Goal: Book appointment/travel/reservation

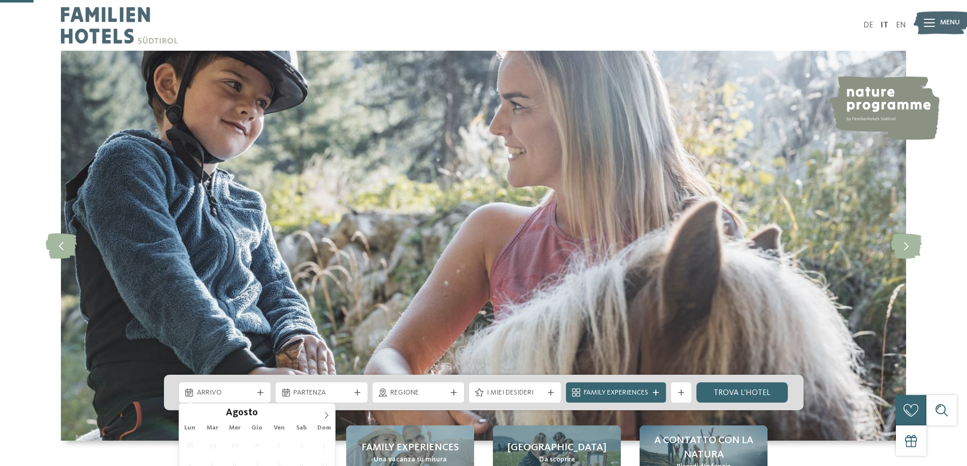
click at [254, 387] on div "Arrivo" at bounding box center [224, 392] width 61 height 11
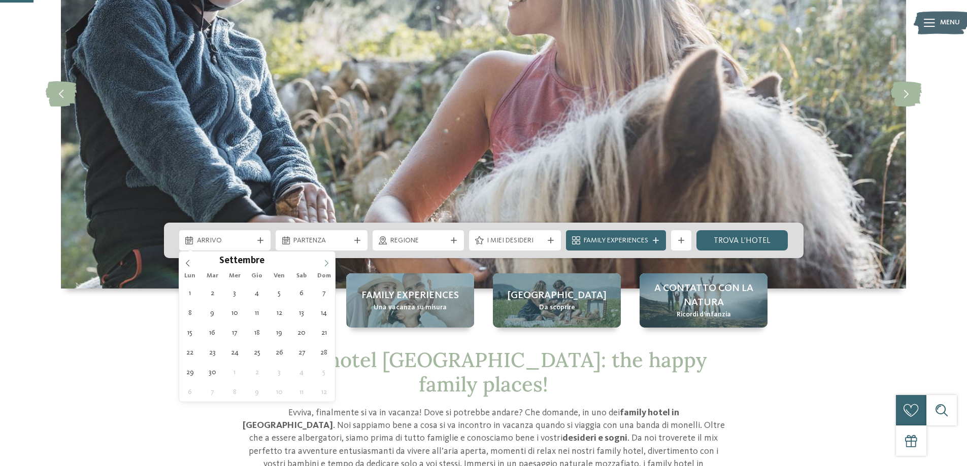
click at [323, 258] on span at bounding box center [326, 260] width 17 height 17
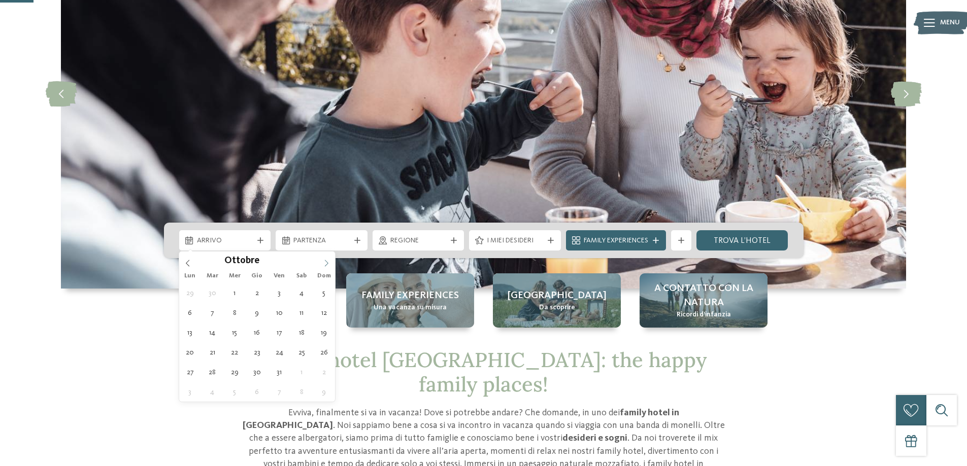
click at [323, 258] on span at bounding box center [326, 260] width 17 height 17
type div "[DATE]"
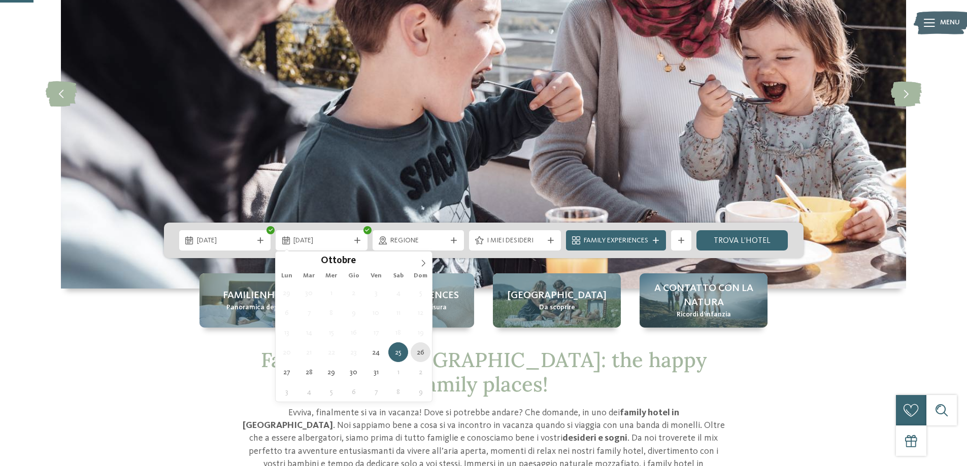
type div "[DATE]"
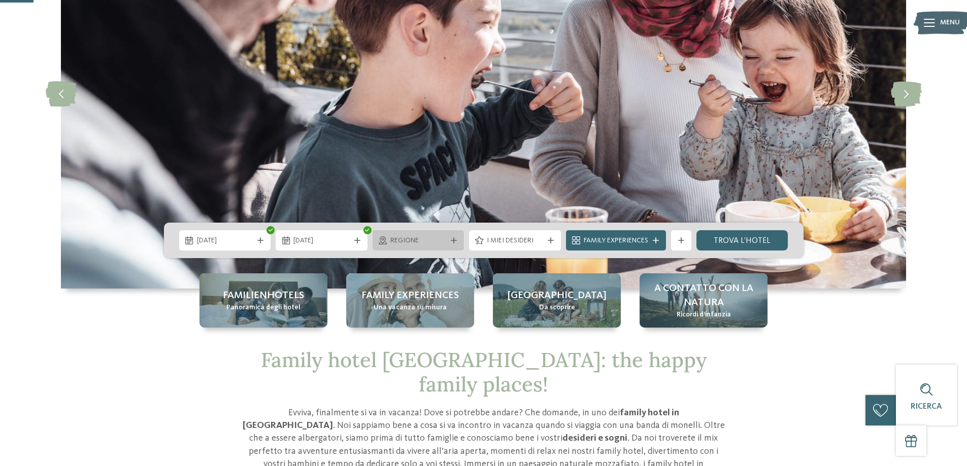
click at [449, 241] on div at bounding box center [454, 241] width 10 height 6
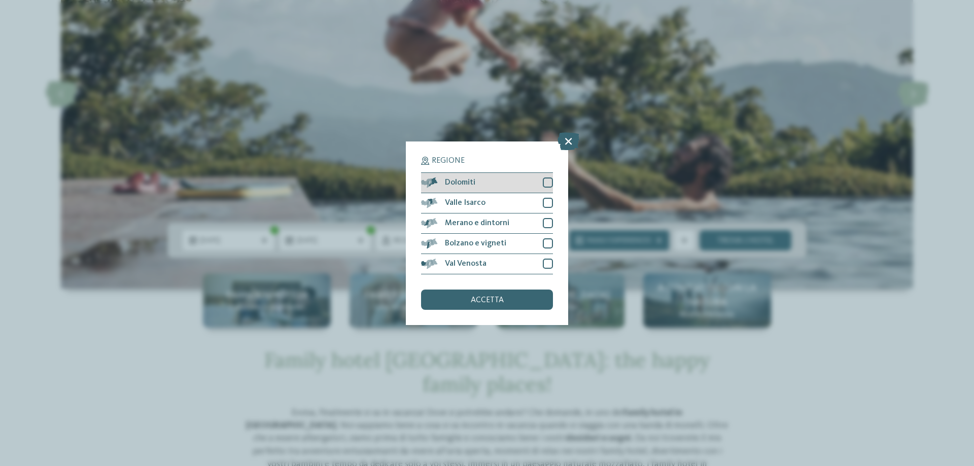
click at [550, 179] on div at bounding box center [548, 183] width 10 height 10
click at [551, 198] on div at bounding box center [548, 203] width 10 height 10
click at [549, 217] on div "Merano e dintorni" at bounding box center [487, 224] width 132 height 20
click at [544, 237] on div "Bolzano e vigneti" at bounding box center [487, 244] width 132 height 20
click at [548, 265] on div at bounding box center [548, 264] width 10 height 10
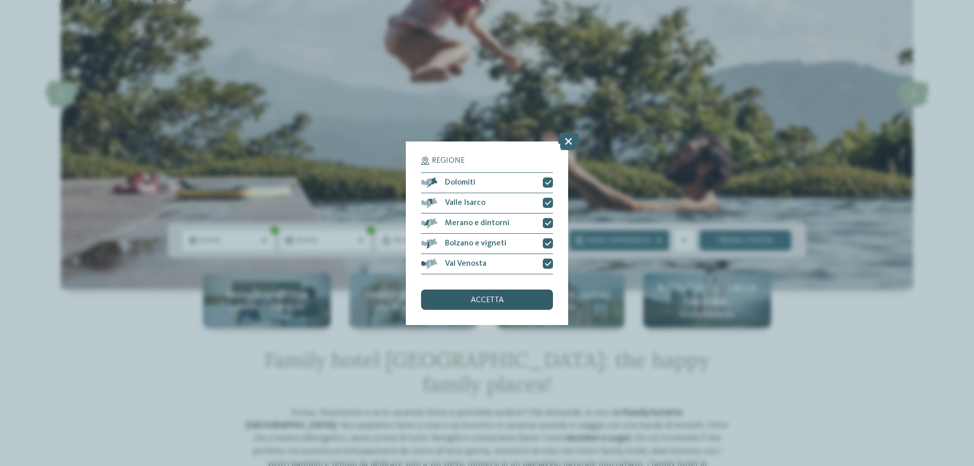
click at [493, 305] on div "accetta" at bounding box center [487, 300] width 132 height 20
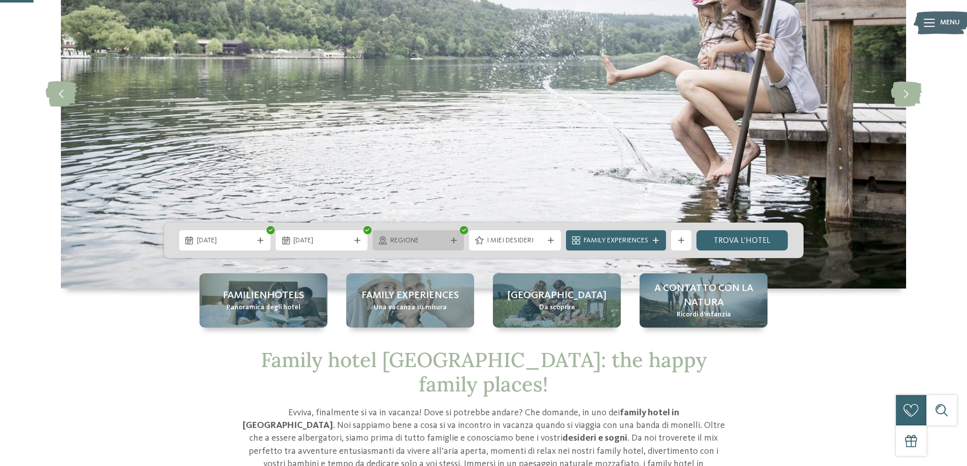
click at [417, 238] on span "Regione" at bounding box center [418, 241] width 56 height 10
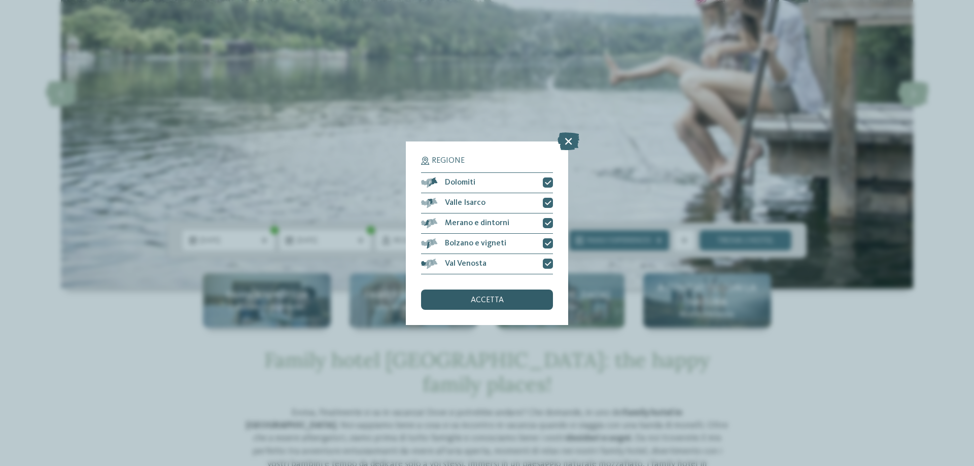
click at [472, 299] on span "accetta" at bounding box center [487, 300] width 33 height 8
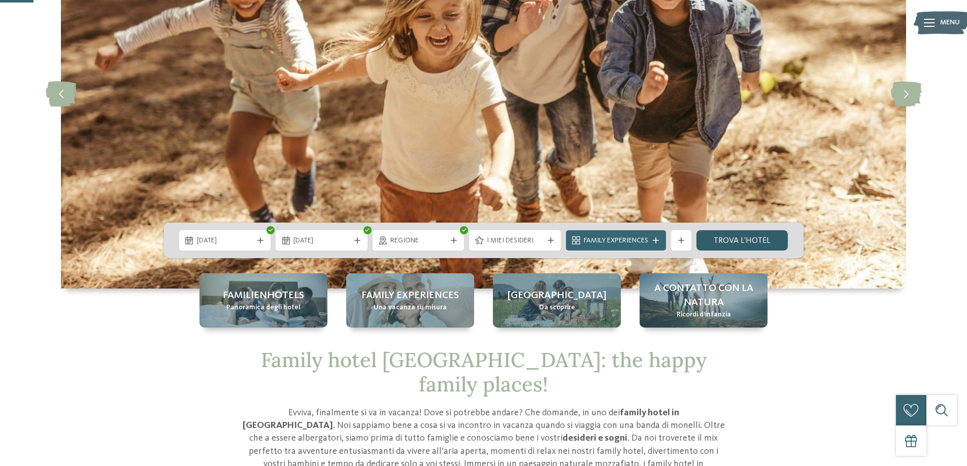
click at [742, 238] on link "trova l’hotel" at bounding box center [742, 240] width 92 height 20
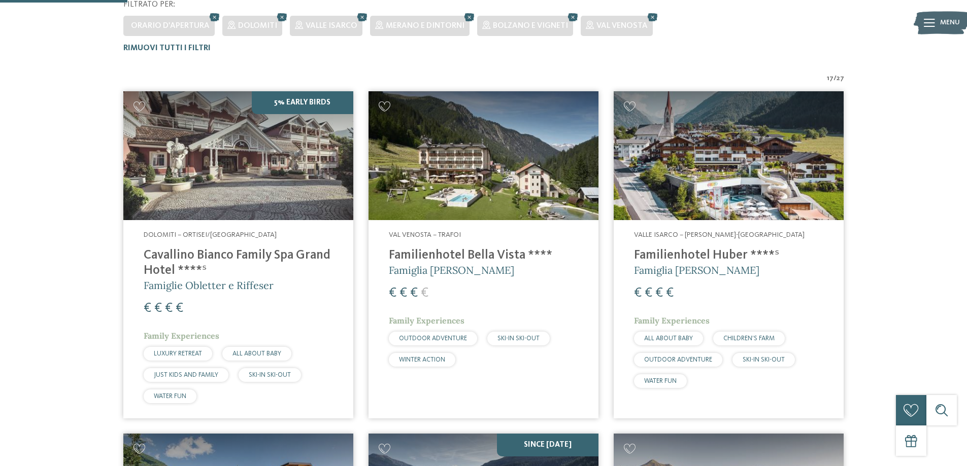
scroll to position [130, 0]
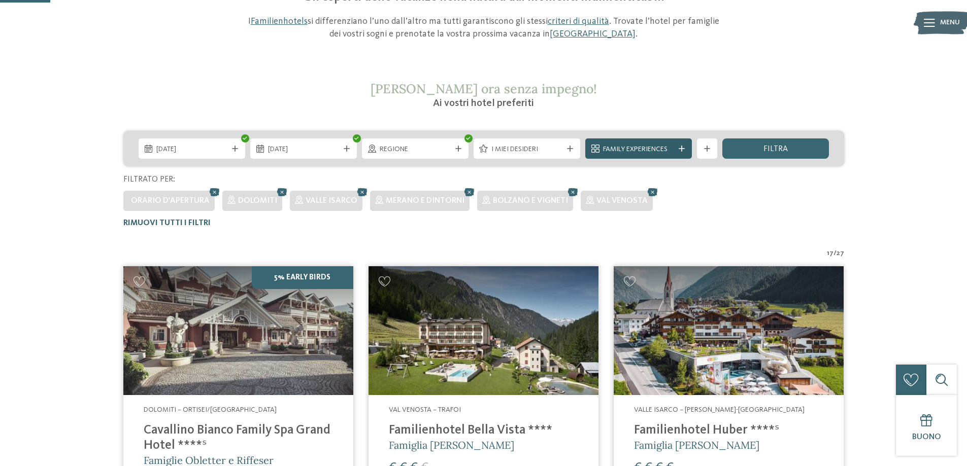
click at [656, 151] on span "Family Experiences" at bounding box center [638, 150] width 71 height 10
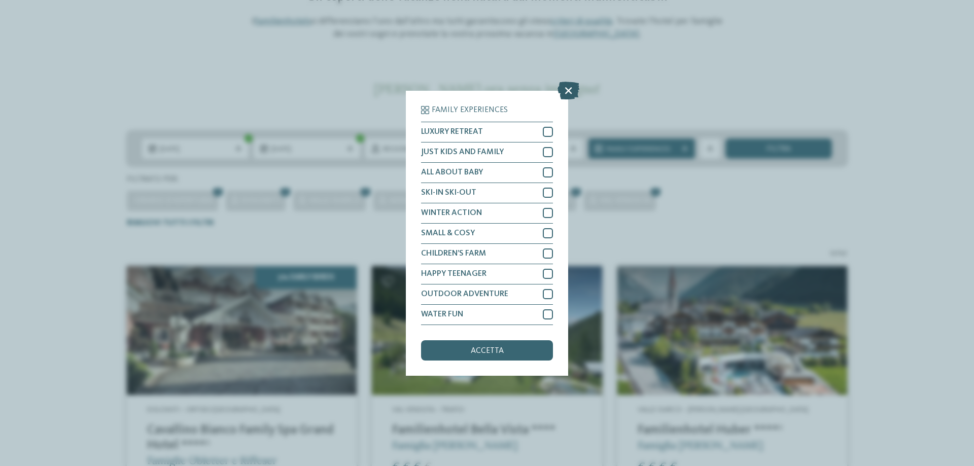
click at [576, 89] on icon at bounding box center [569, 90] width 22 height 18
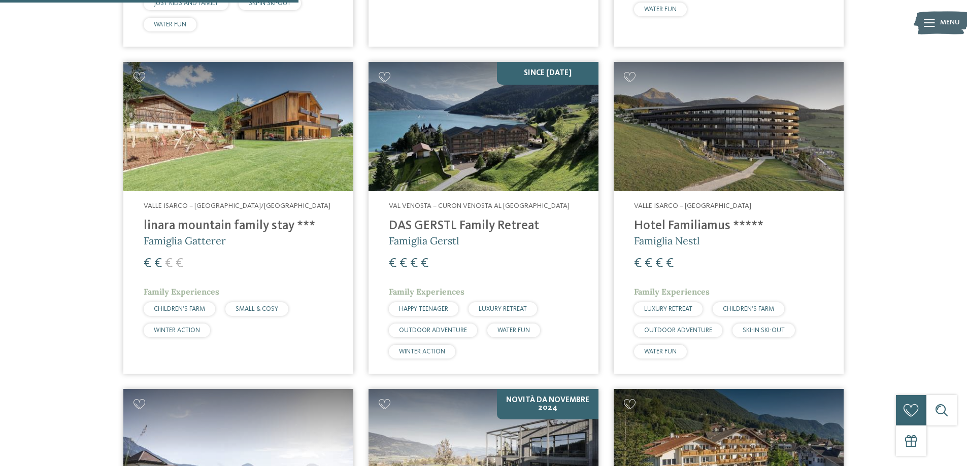
scroll to position [660, 0]
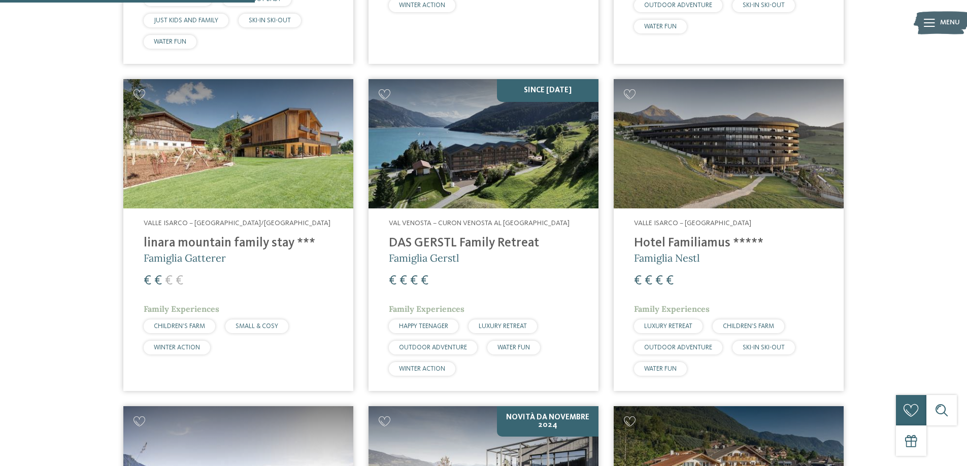
click at [457, 149] on img at bounding box center [483, 143] width 230 height 129
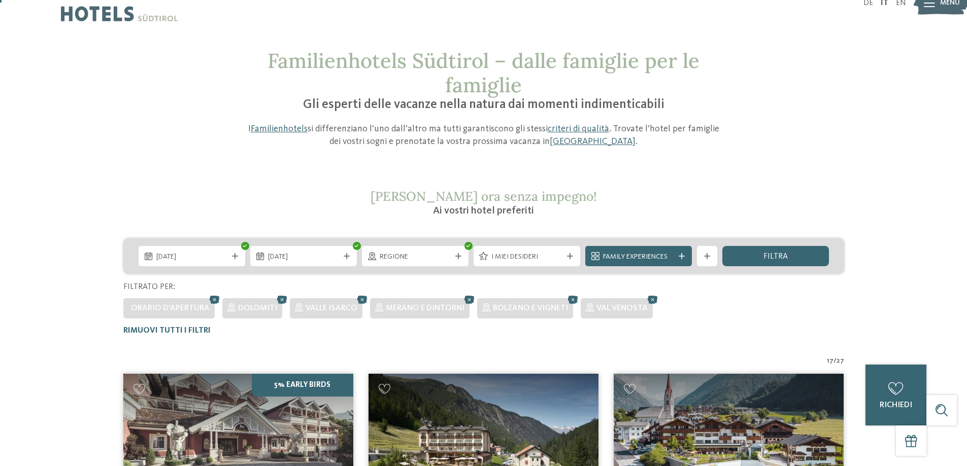
scroll to position [0, 0]
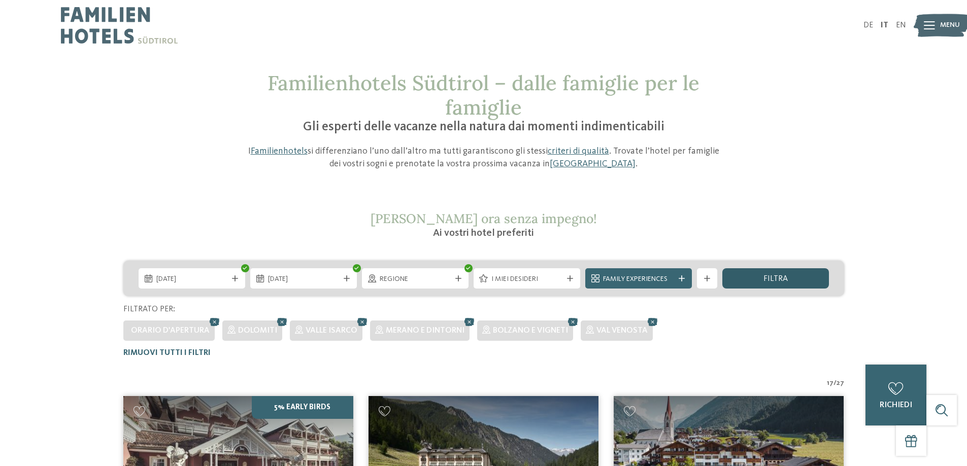
click at [773, 275] on span "filtra" at bounding box center [775, 279] width 24 height 8
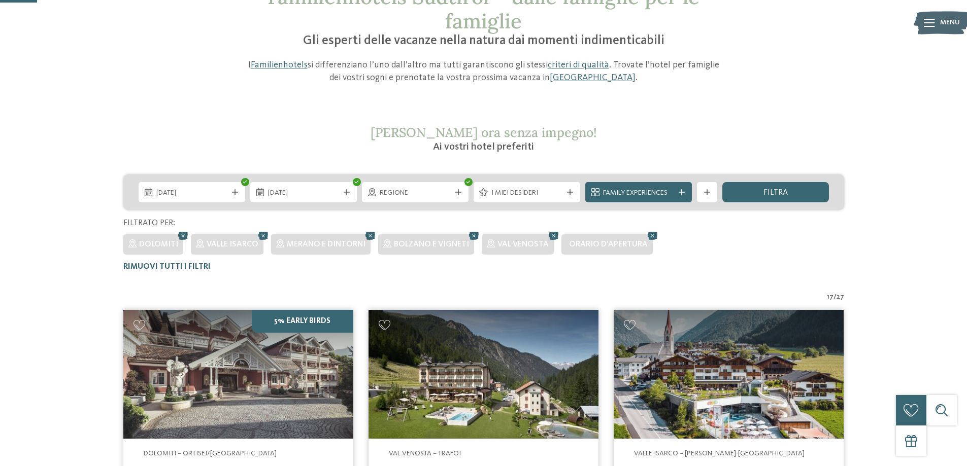
scroll to position [79, 0]
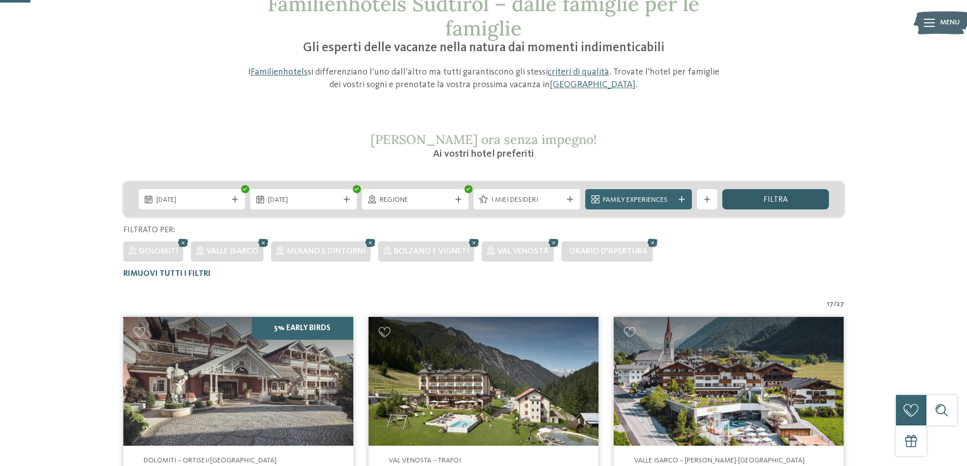
click at [768, 197] on span "filtra" at bounding box center [775, 200] width 24 height 8
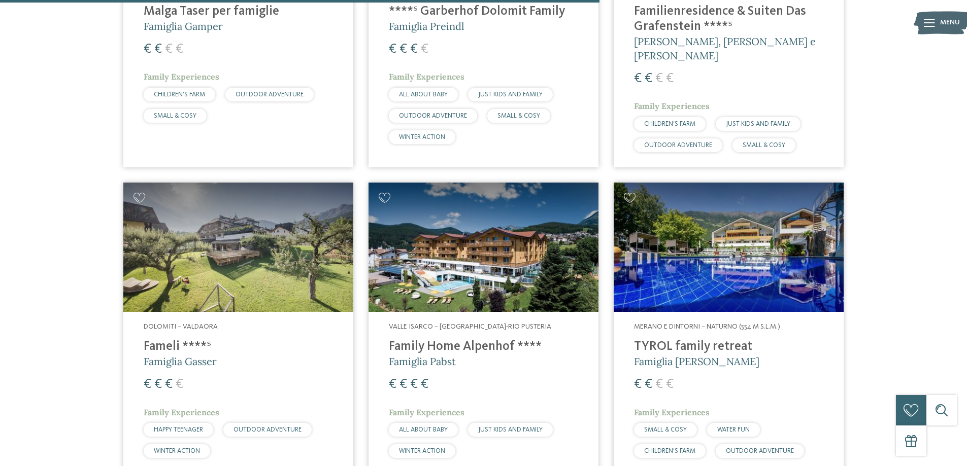
scroll to position [1551, 0]
